Goal: Information Seeking & Learning: Learn about a topic

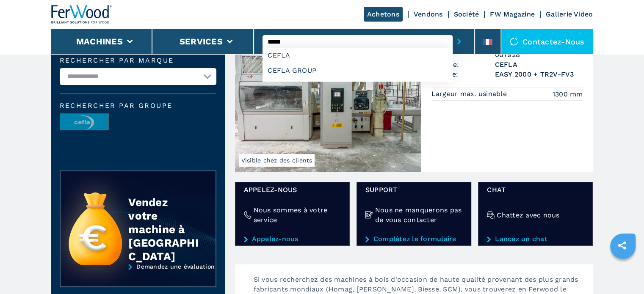
scroll to position [70, 0]
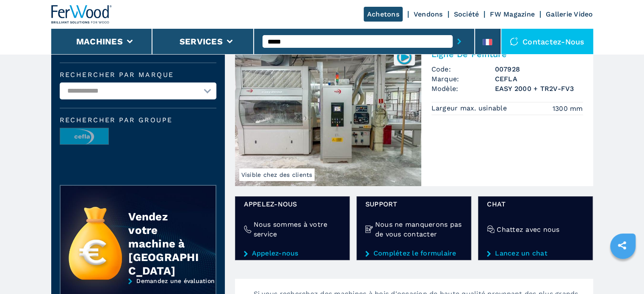
click at [286, 173] on span "Visible chez des clients" at bounding box center [276, 175] width 75 height 13
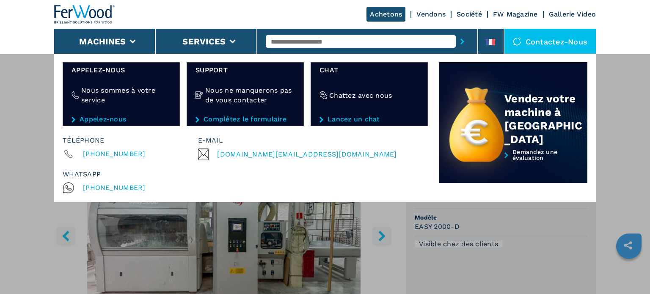
click at [611, 184] on div "Machines Plaqueuses de chant Tenonneuses Centre d'usinage cnc Perceuses - touri…" at bounding box center [325, 201] width 650 height 294
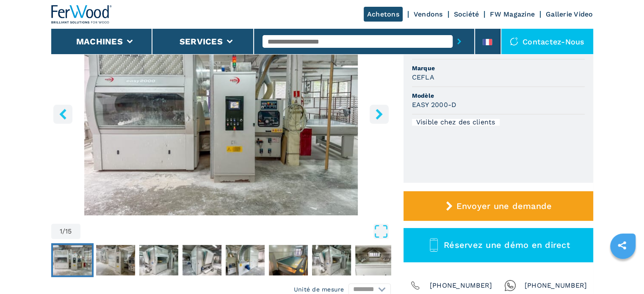
scroll to position [127, 0]
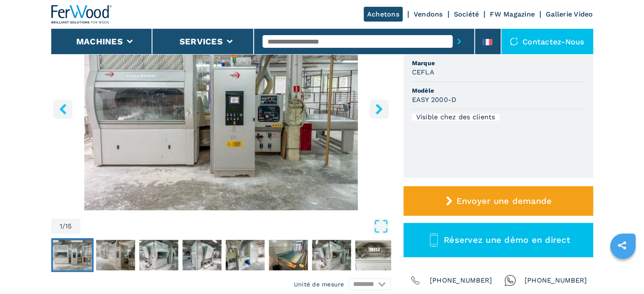
click at [244, 109] on img "Go to Slide 1" at bounding box center [221, 107] width 340 height 205
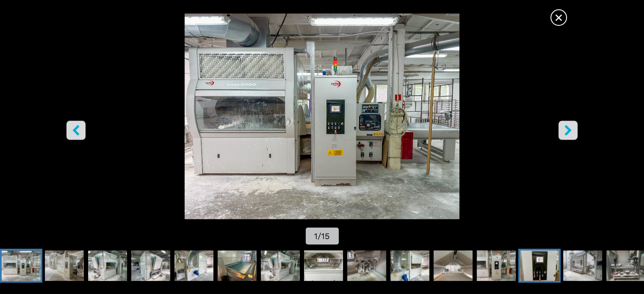
click at [534, 264] on img "Go to Slide 13" at bounding box center [539, 266] width 39 height 30
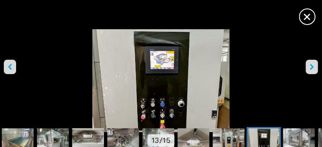
click at [172, 64] on img "Go to Slide 13" at bounding box center [161, 80] width 322 height 103
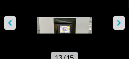
drag, startPoint x: 172, startPoint y: 64, endPoint x: 69, endPoint y: 25, distance: 110.1
click at [69, 25] on img "Go to Slide 13" at bounding box center [64, 37] width 129 height 41
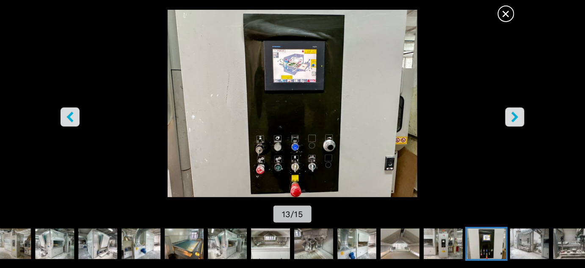
click at [516, 118] on icon "right-button" at bounding box center [515, 117] width 7 height 11
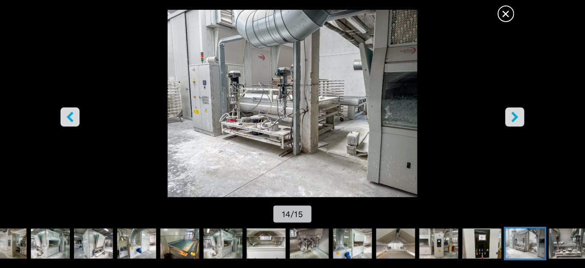
click at [516, 118] on icon "right-button" at bounding box center [515, 117] width 7 height 11
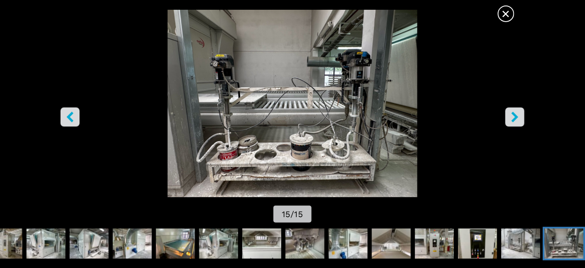
click at [516, 118] on icon "right-button" at bounding box center [515, 117] width 7 height 11
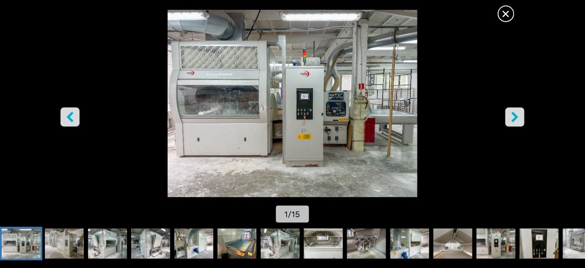
click at [512, 113] on icon "right-button" at bounding box center [515, 117] width 11 height 11
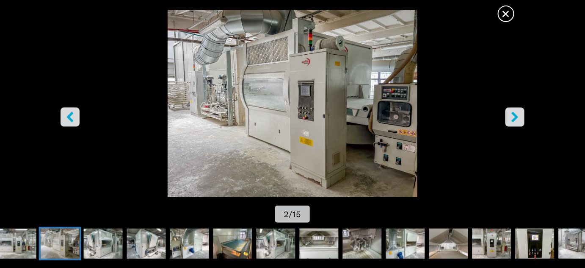
click at [512, 113] on icon "right-button" at bounding box center [515, 117] width 11 height 11
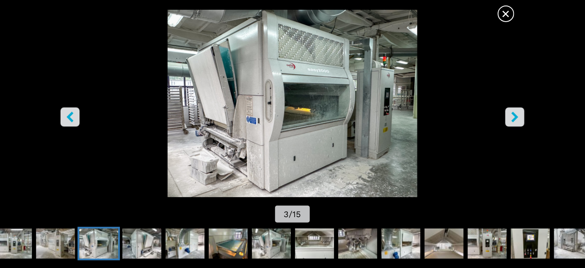
click at [512, 113] on icon "right-button" at bounding box center [515, 117] width 11 height 11
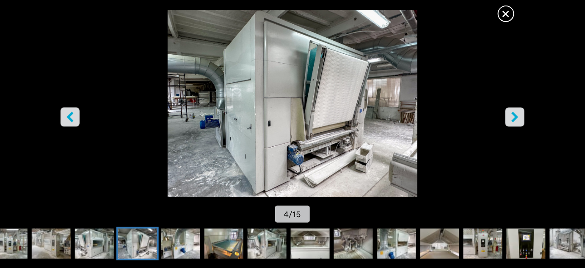
click at [512, 113] on icon "right-button" at bounding box center [515, 117] width 11 height 11
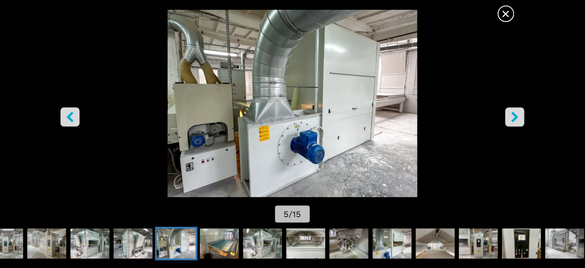
click at [512, 113] on icon "right-button" at bounding box center [515, 117] width 11 height 11
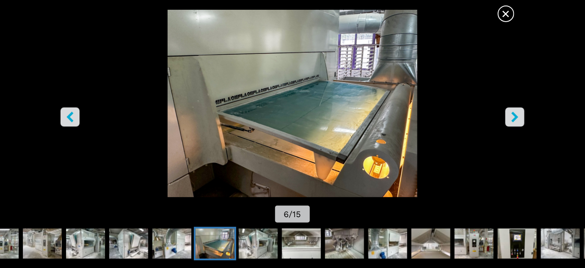
click at [514, 113] on icon "right-button" at bounding box center [515, 117] width 7 height 11
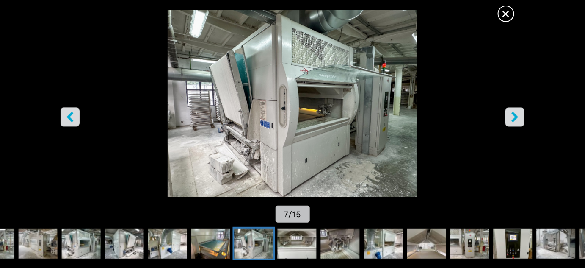
click at [514, 113] on icon "right-button" at bounding box center [515, 117] width 7 height 11
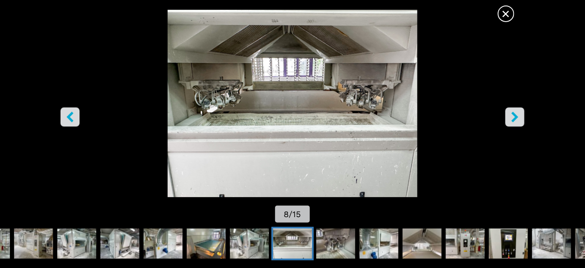
click at [520, 118] on button "right-button" at bounding box center [515, 117] width 19 height 19
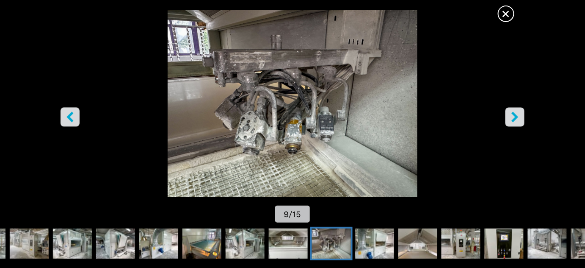
click at [510, 116] on icon "right-button" at bounding box center [515, 117] width 11 height 11
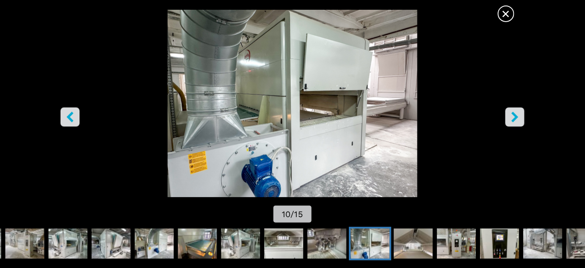
click at [510, 116] on icon "right-button" at bounding box center [515, 117] width 11 height 11
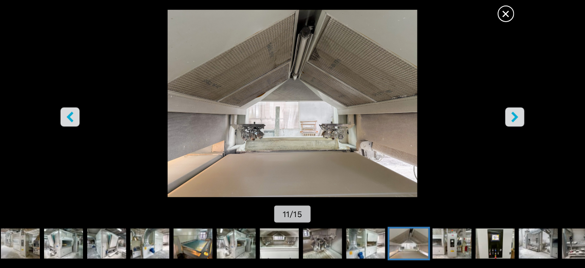
click at [510, 116] on icon "right-button" at bounding box center [515, 117] width 11 height 11
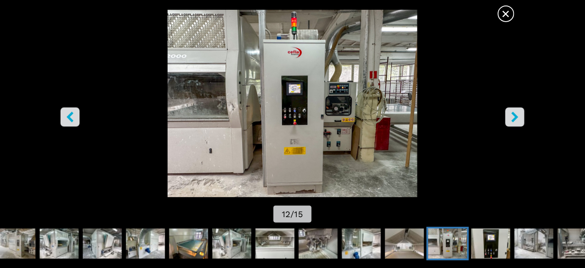
click at [510, 116] on icon "right-button" at bounding box center [515, 117] width 11 height 11
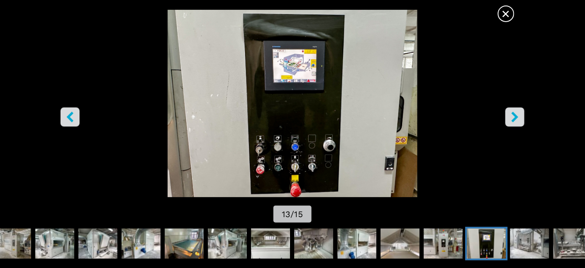
click at [299, 53] on img "Go to Slide 13" at bounding box center [292, 103] width 527 height 187
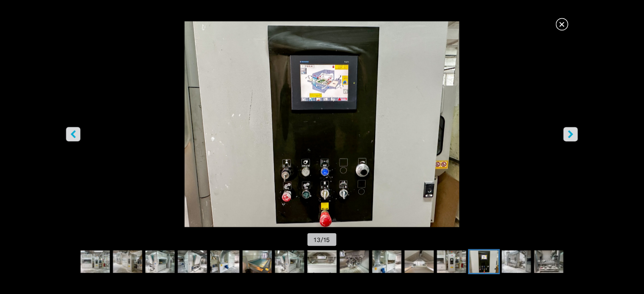
scroll to position [291, 0]
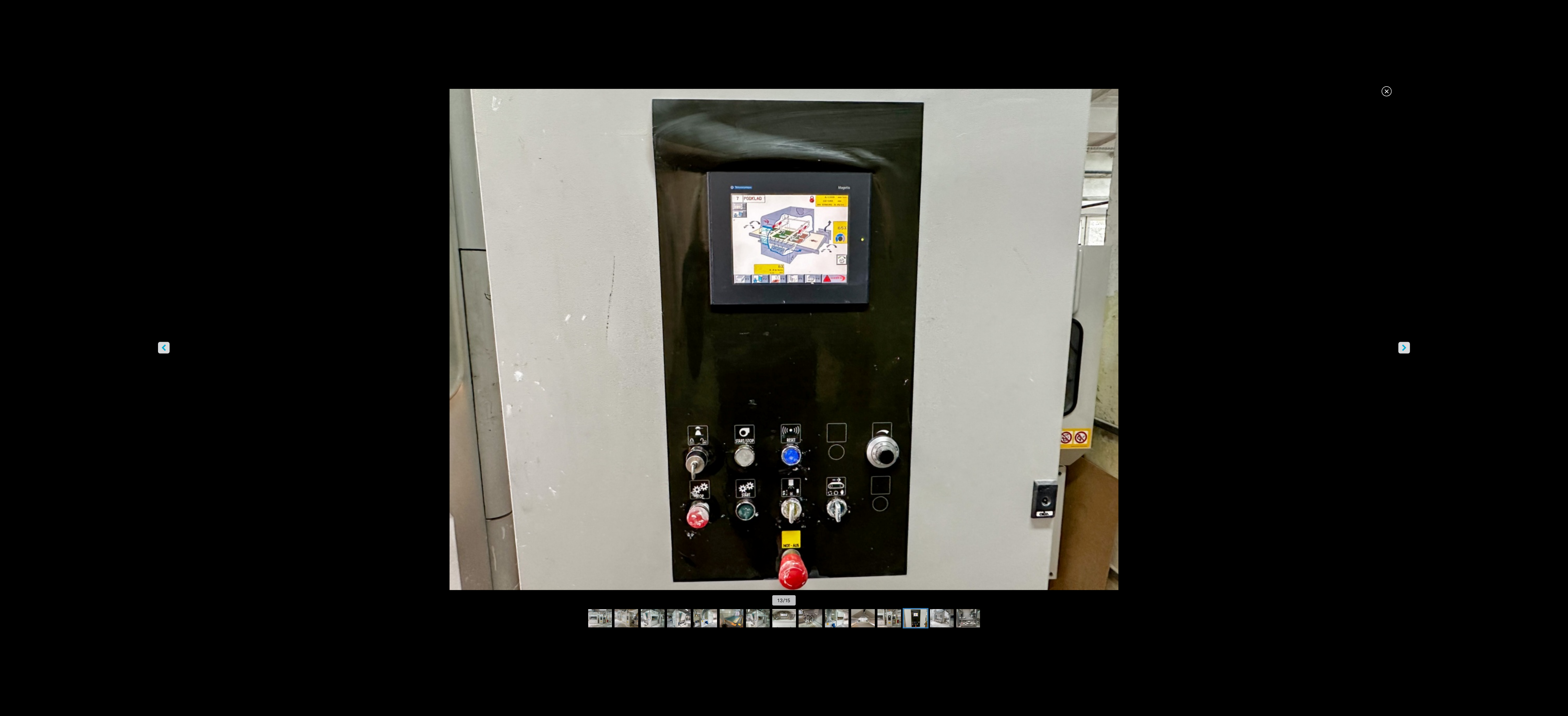
click at [396, 179] on img "Go to Slide 13" at bounding box center [784, 339] width 1412 height 501
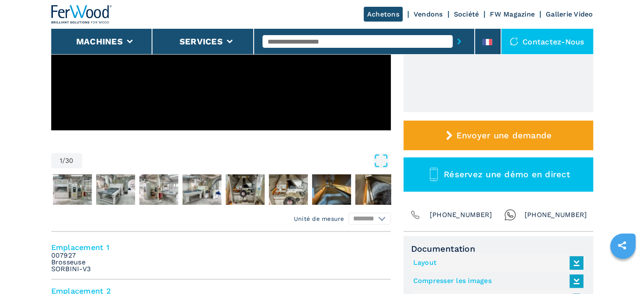
scroll to position [212, 0]
